Goal: Find specific page/section: Find specific page/section

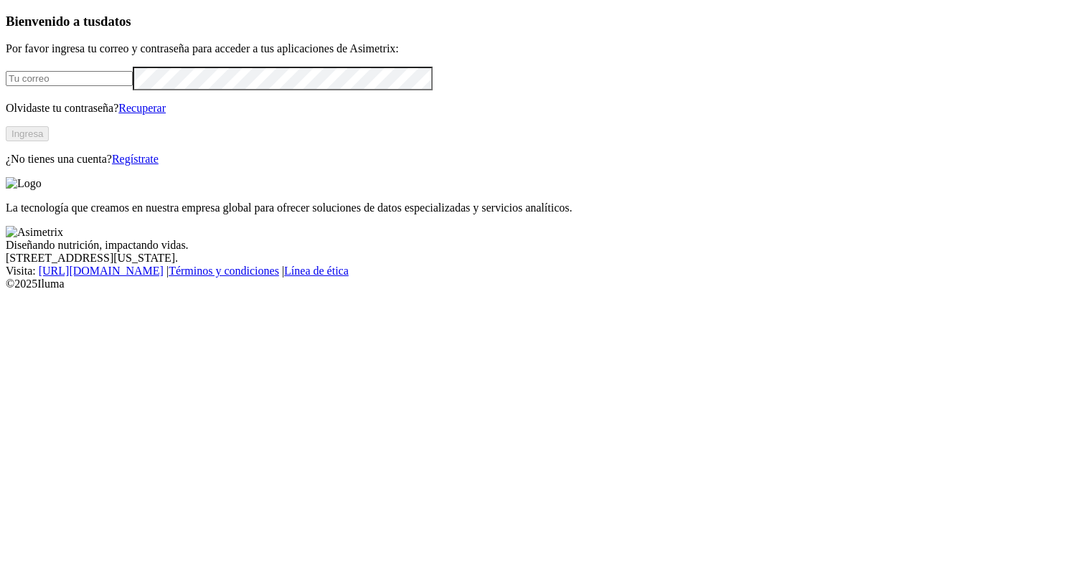
click at [133, 86] on input "email" at bounding box center [69, 78] width 127 height 15
type input "[PERSON_NAME][EMAIL_ADDRESS][DOMAIN_NAME]"
click at [217, 90] on form "[PERSON_NAME][EMAIL_ADDRESS][DOMAIN_NAME]" at bounding box center [536, 79] width 1060 height 24
click input "submit" at bounding box center [0, 0] width 0 height 0
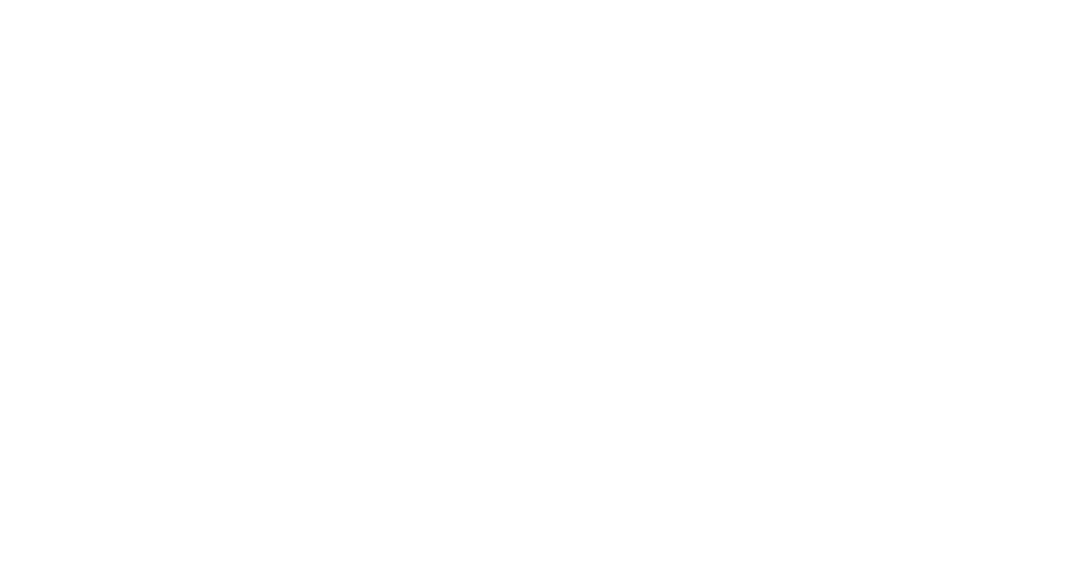
click at [29, 31] on icon at bounding box center [28, 293] width 44 height 574
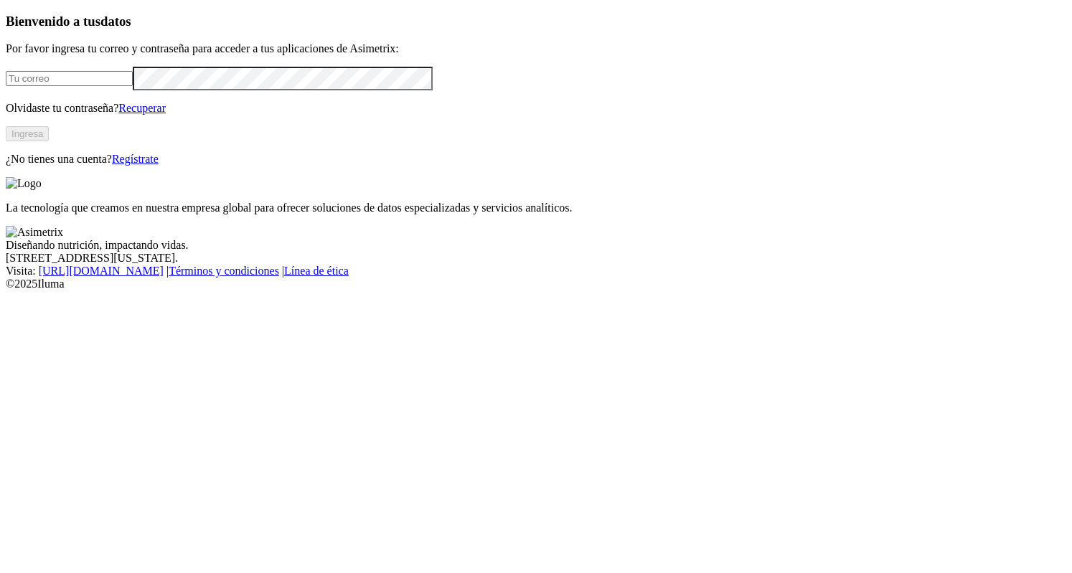
click at [133, 86] on input "email" at bounding box center [69, 78] width 127 height 15
type input "[PERSON_NAME][EMAIL_ADDRESS][DOMAIN_NAME]"
click input "submit" at bounding box center [0, 0] width 0 height 0
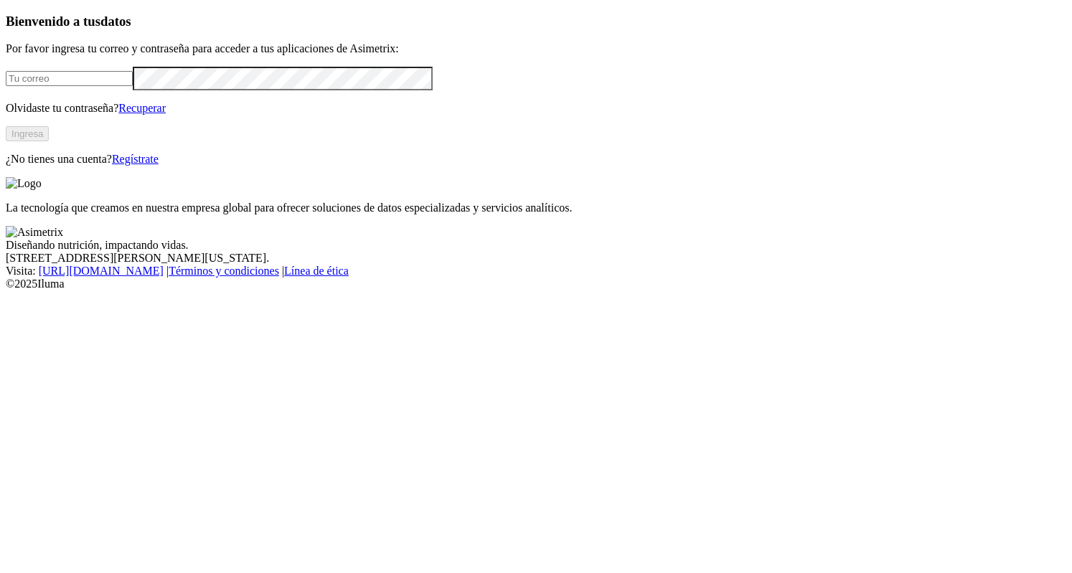
click at [133, 86] on input "email" at bounding box center [69, 78] width 127 height 15
type input "luis.nakandakari@premexcorp.com"
click input "submit" at bounding box center [0, 0] width 0 height 0
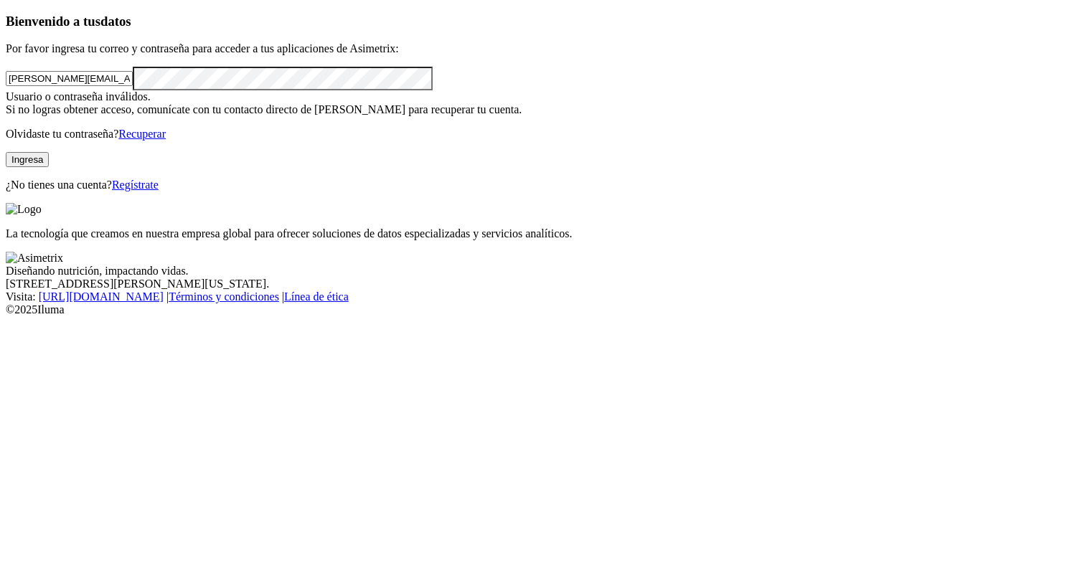
click input "submit" at bounding box center [0, 0] width 0 height 0
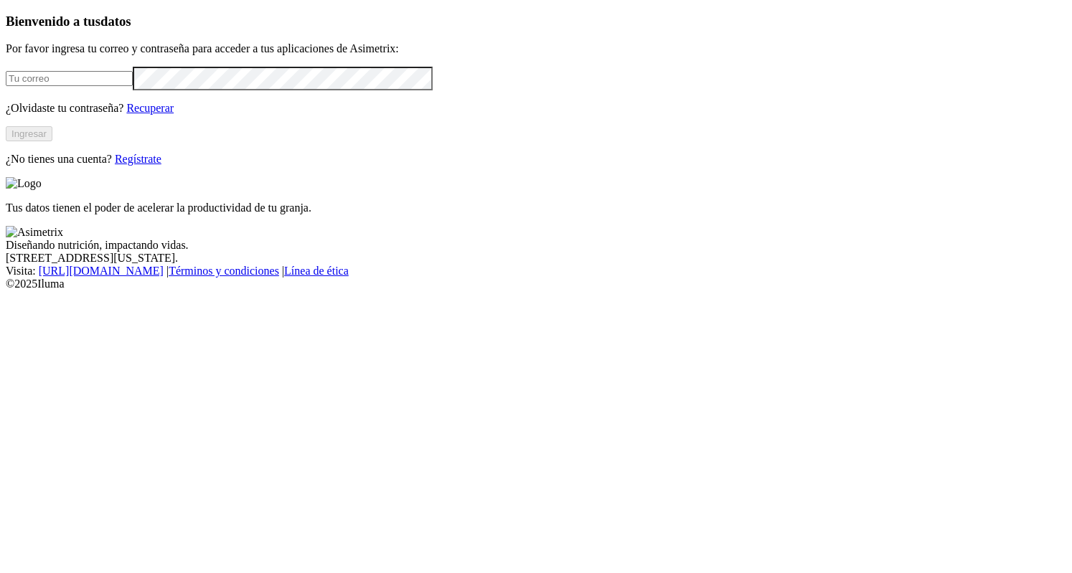
click at [133, 86] on input "email" at bounding box center [69, 78] width 127 height 15
type input "[PERSON_NAME][EMAIL_ADDRESS][DOMAIN_NAME]"
click input "submit" at bounding box center [0, 0] width 0 height 0
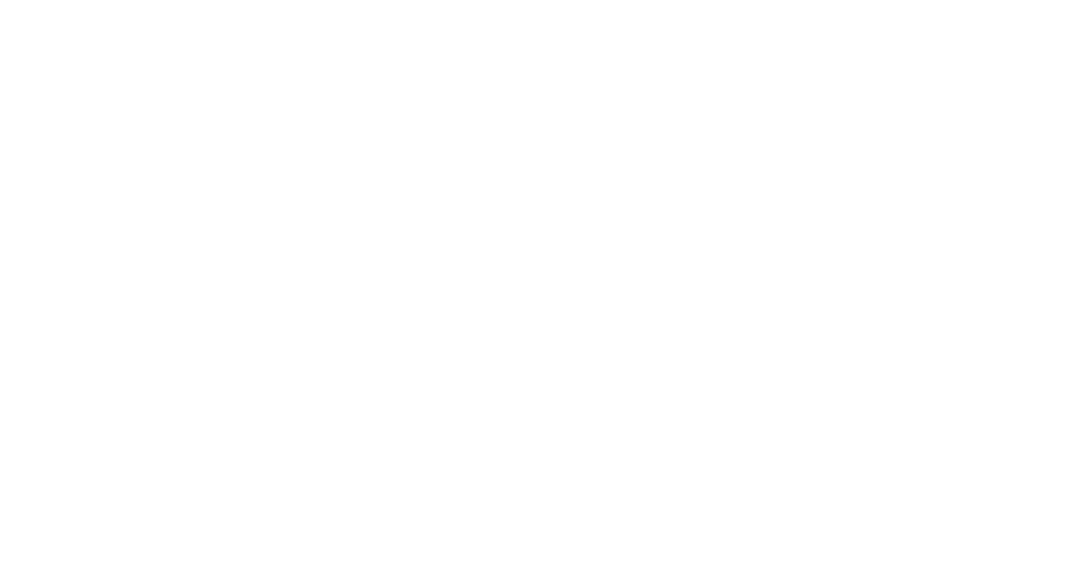
click at [19, 270] on icon at bounding box center [28, 292] width 44 height 44
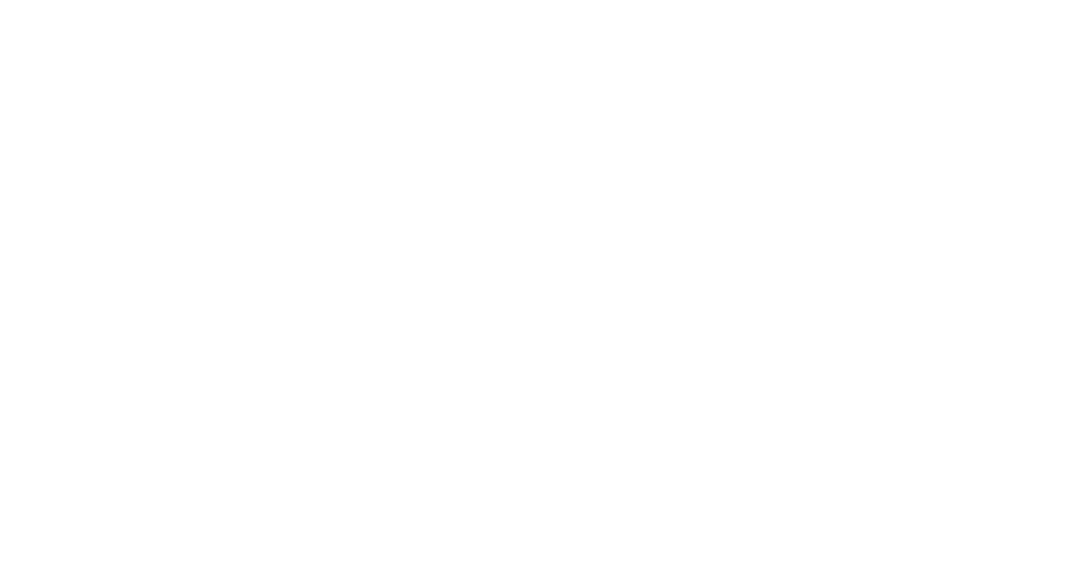
click at [30, 270] on icon at bounding box center [28, 292] width 44 height 44
